Goal: Task Accomplishment & Management: Manage account settings

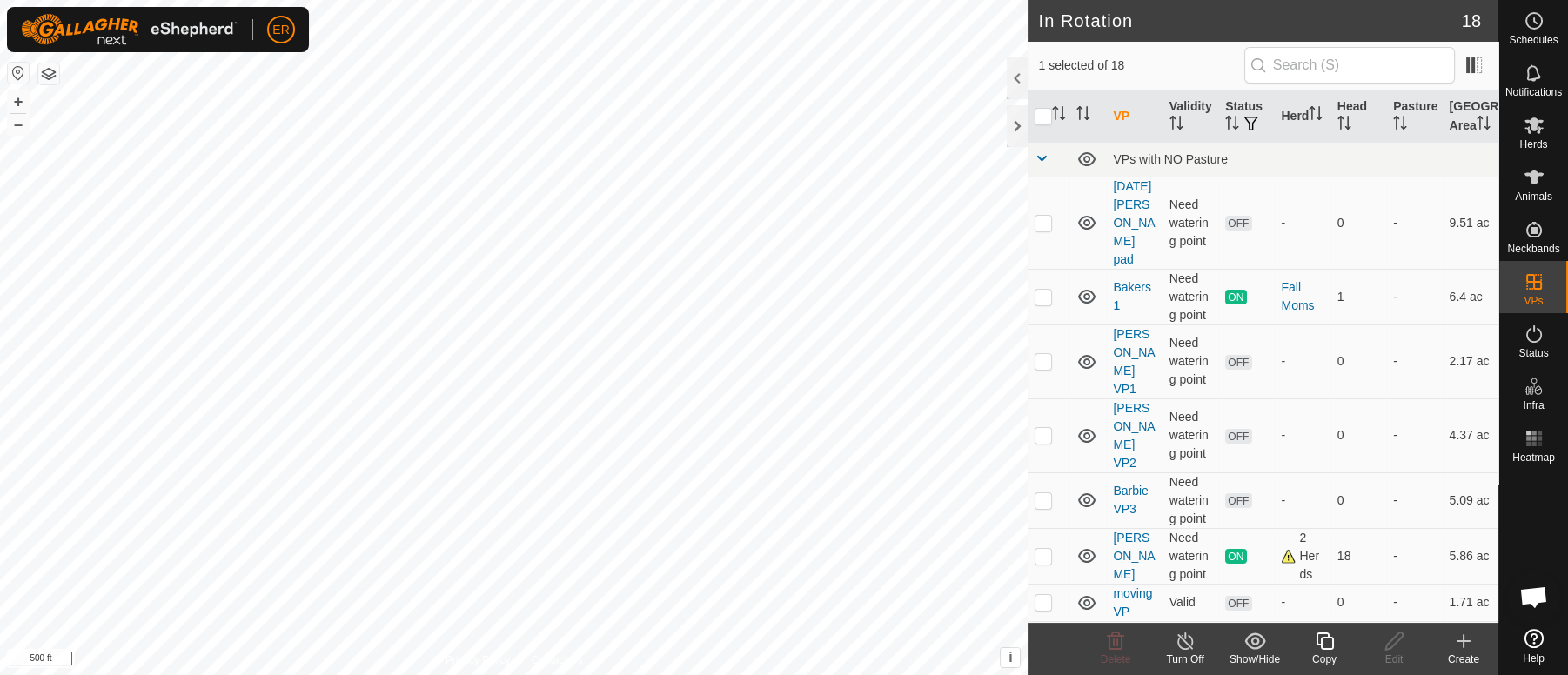
scroll to position [15217, 0]
click at [1182, 642] on icon at bounding box center [1185, 640] width 22 height 21
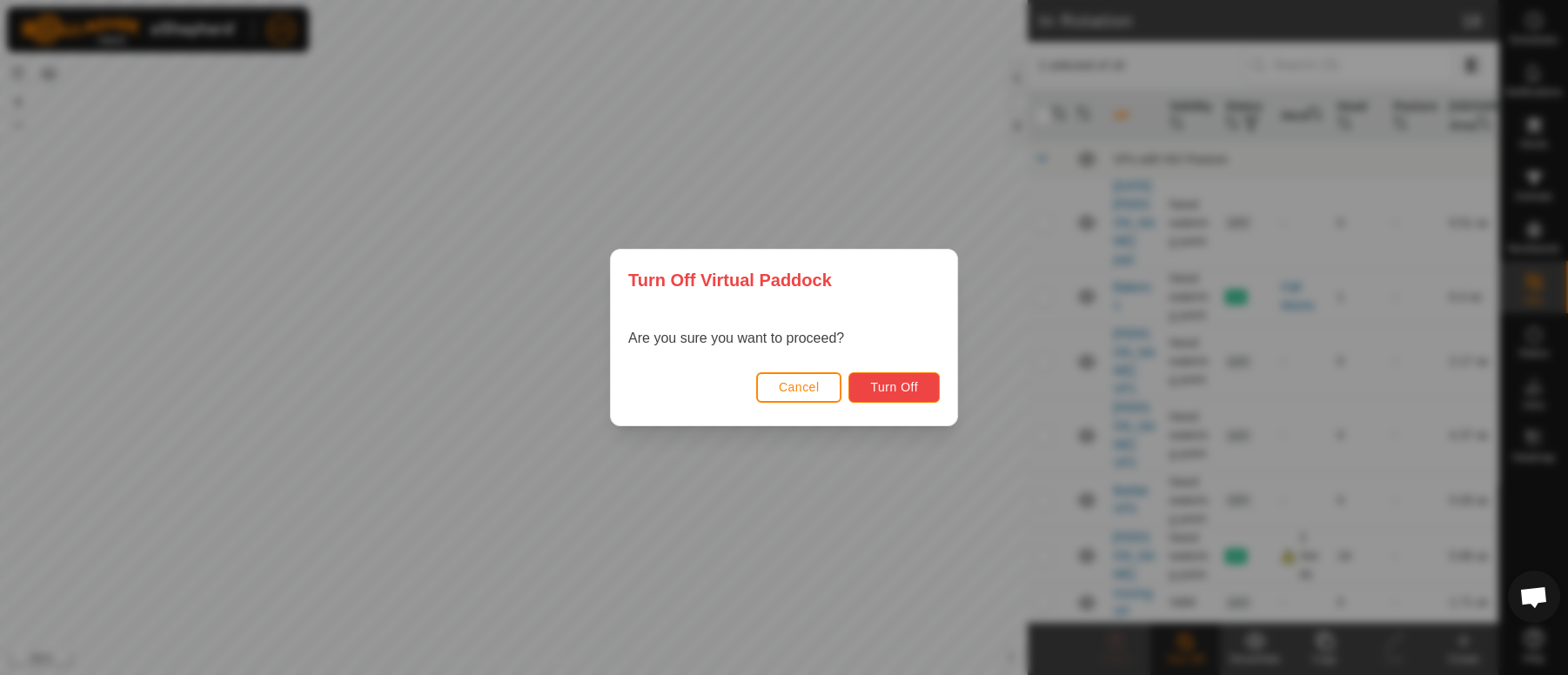
click at [902, 389] on span "Turn Off" at bounding box center [895, 387] width 48 height 14
click at [901, 385] on span "Turn Off" at bounding box center [895, 387] width 48 height 14
click at [889, 506] on div "Turn Off Virtual Paddock Are you sure you want to proceed? Cancel Turn Off" at bounding box center [784, 338] width 1568 height 675
click at [907, 153] on div "Turn Off Virtual Paddock Are you sure you want to proceed? Cancel Turn Off" at bounding box center [784, 338] width 1568 height 675
click at [817, 387] on span "Cancel" at bounding box center [799, 387] width 41 height 14
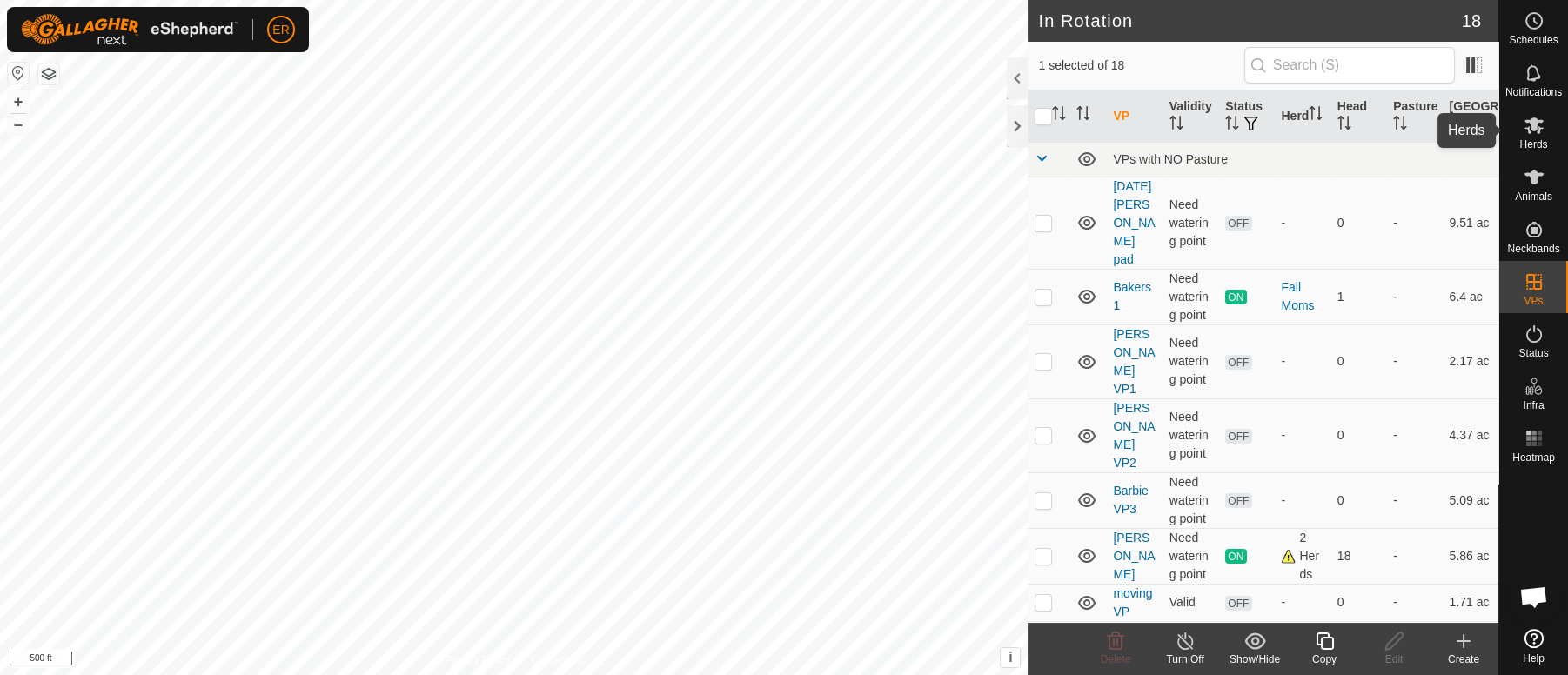
click at [1530, 131] on icon at bounding box center [1534, 125] width 19 height 17
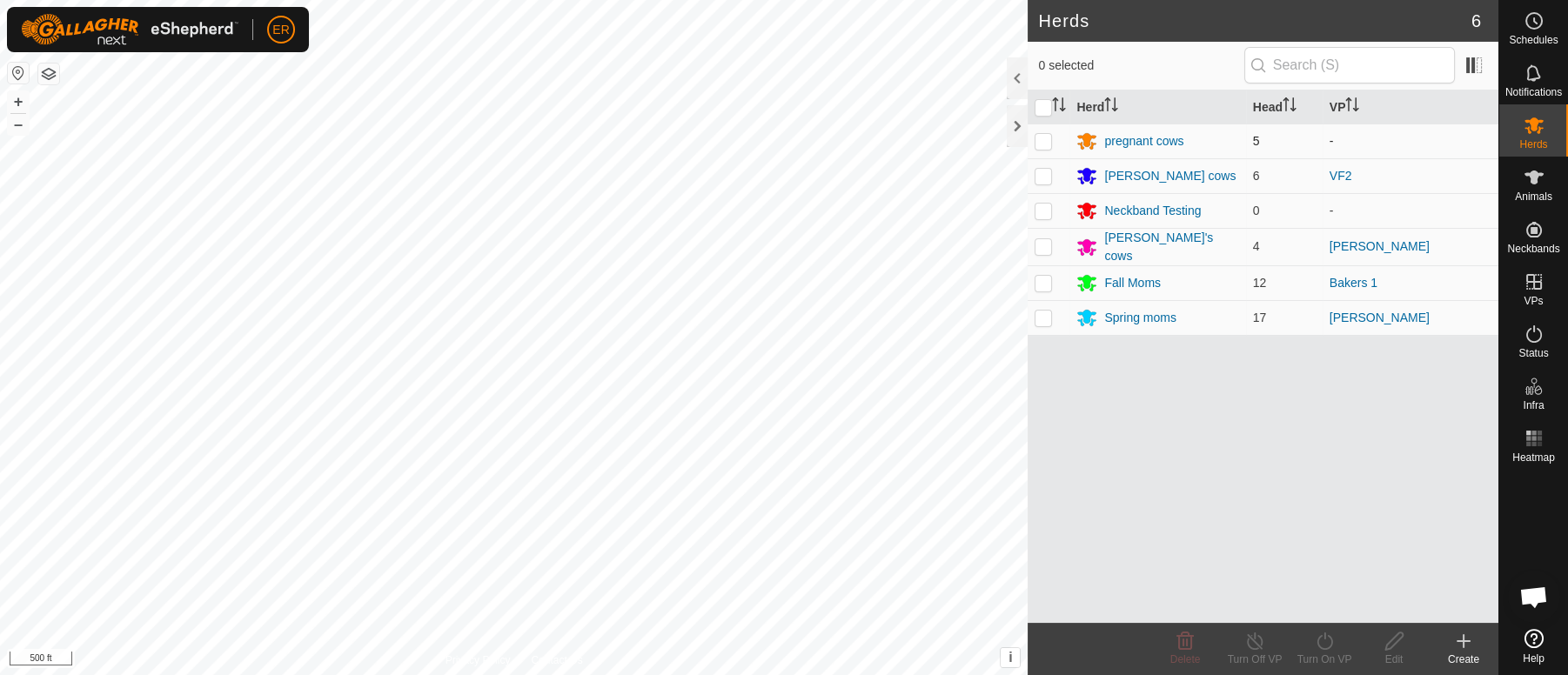
click at [1043, 140] on p-checkbox at bounding box center [1043, 141] width 17 height 14
checkbox input "true"
